Goal: Task Accomplishment & Management: Use online tool/utility

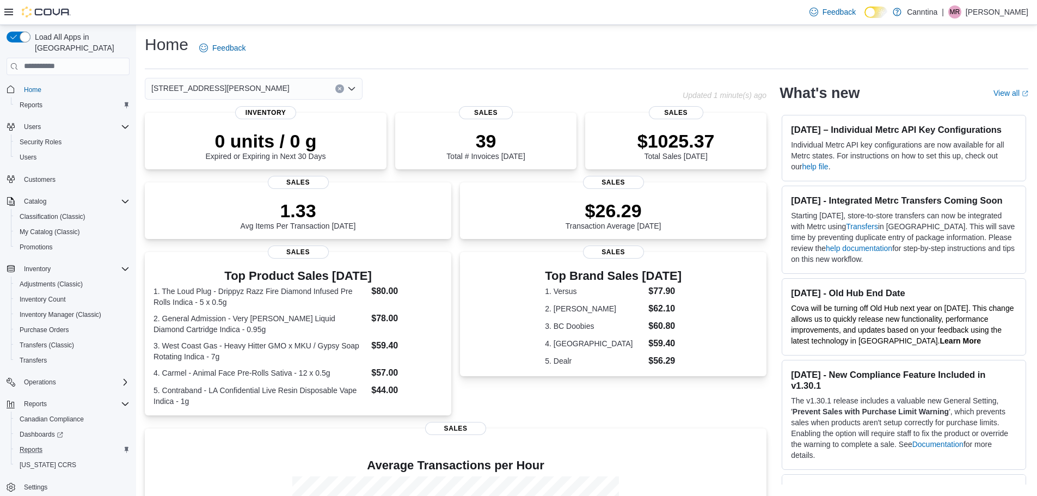
click at [50, 443] on div "Reports" at bounding box center [72, 449] width 114 height 13
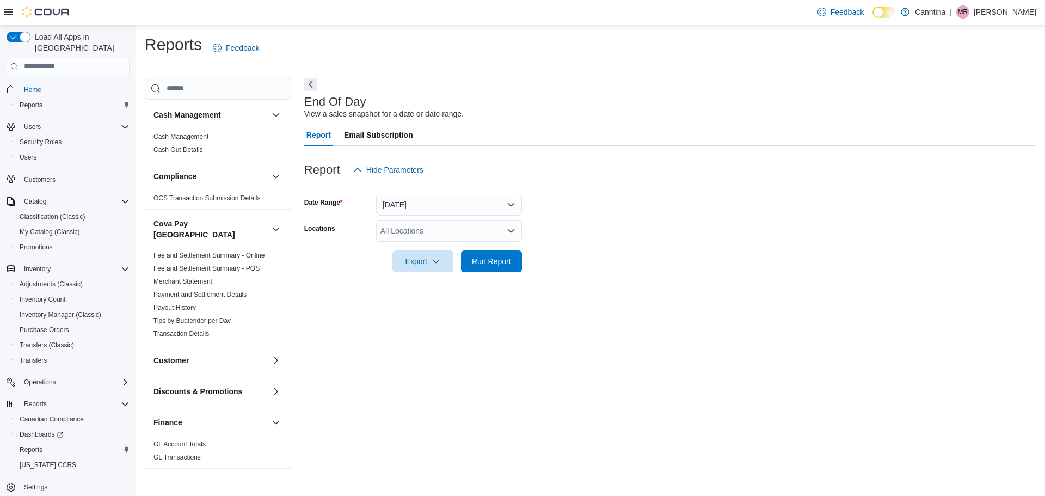
click at [455, 223] on div "All Locations" at bounding box center [449, 231] width 146 height 22
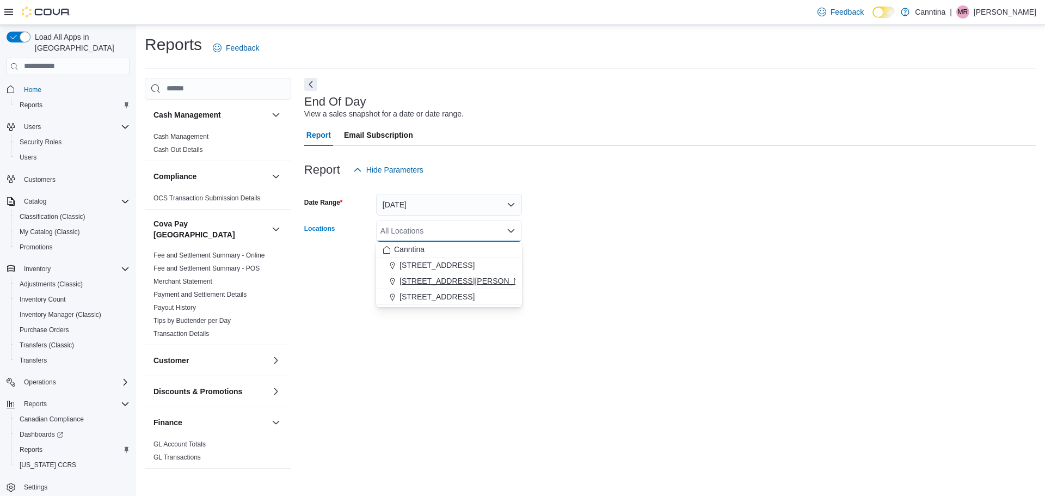
click at [438, 288] on button "[STREET_ADDRESS][PERSON_NAME]" at bounding box center [449, 281] width 146 height 16
drag, startPoint x: 682, startPoint y: 360, endPoint x: 479, endPoint y: 298, distance: 211.9
click at [678, 360] on div "End Of Day View a sales snapshot for a date or date range. Report Email Subscri…" at bounding box center [670, 274] width 732 height 393
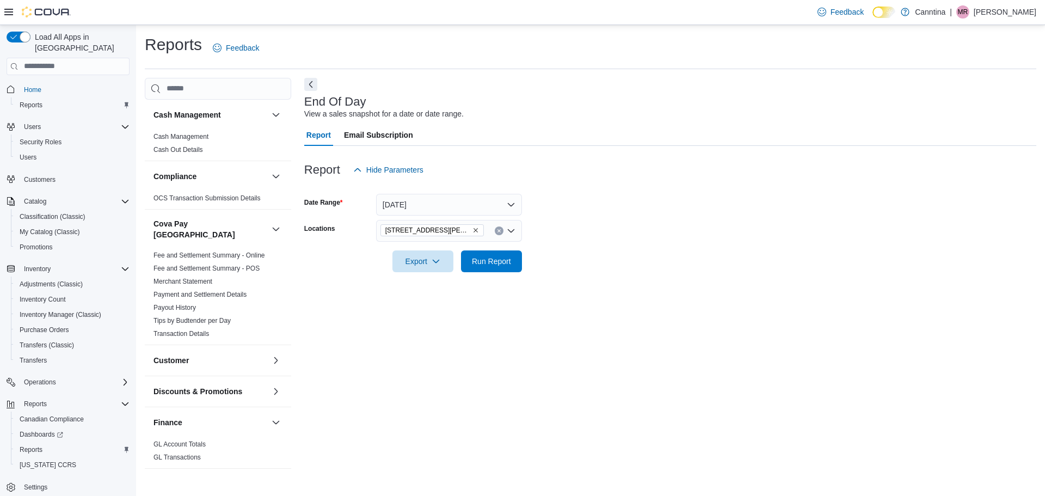
click at [527, 266] on form "Date Range [DATE] Locations [STREET_ADDRESS][PERSON_NAME] Export Run Report" at bounding box center [670, 226] width 732 height 91
click at [507, 263] on span "Run Report" at bounding box center [491, 260] width 39 height 11
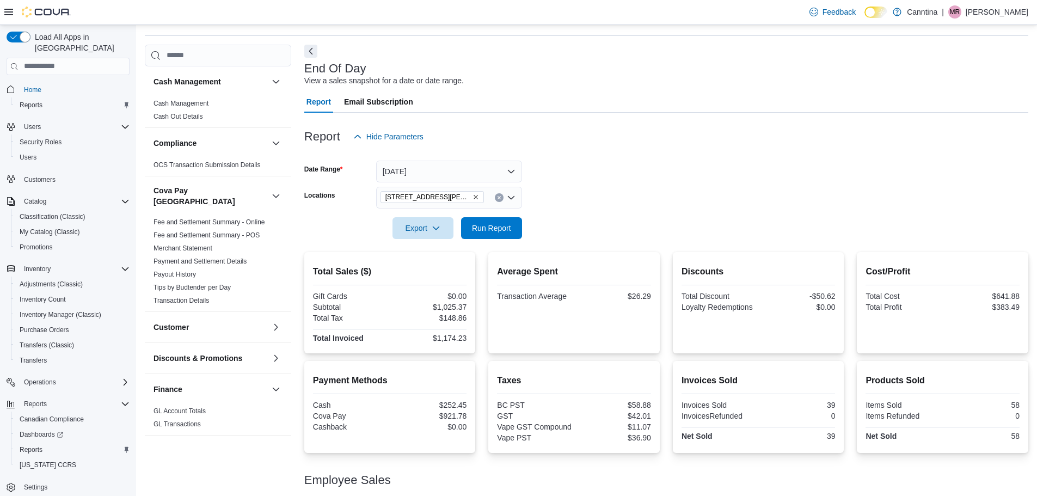
scroll to position [103, 0]
